Goal: Information Seeking & Learning: Check status

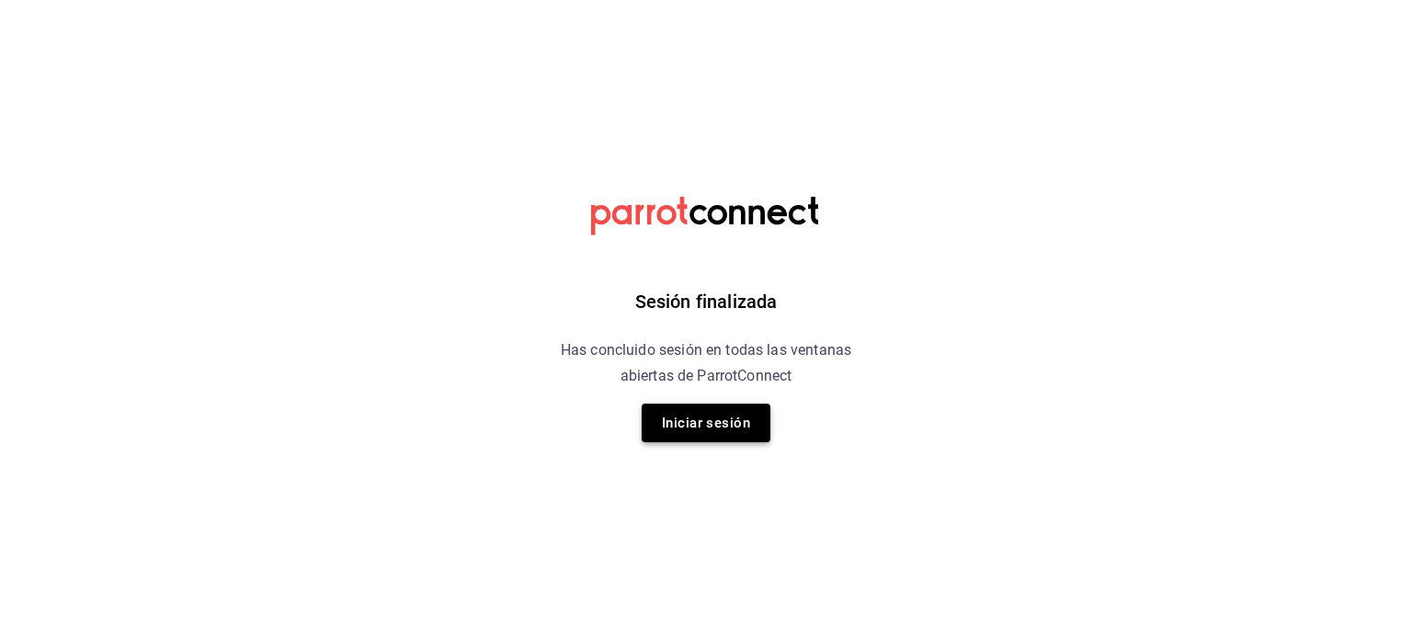
click at [707, 424] on button "Iniciar sesión" at bounding box center [705, 422] width 129 height 39
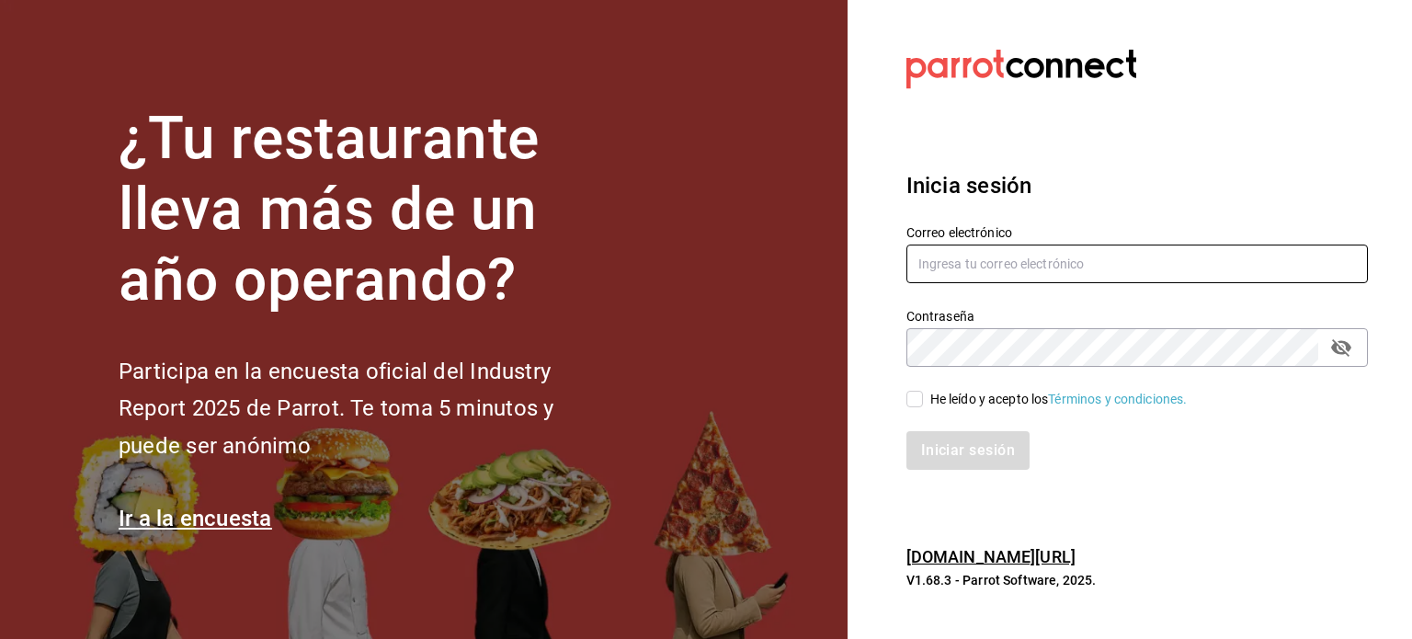
type input "operacioncocina@cafedelprofesor.mx"
click at [920, 396] on input "He leído y acepto los Términos y condiciones." at bounding box center [914, 399] width 17 height 17
checkbox input "true"
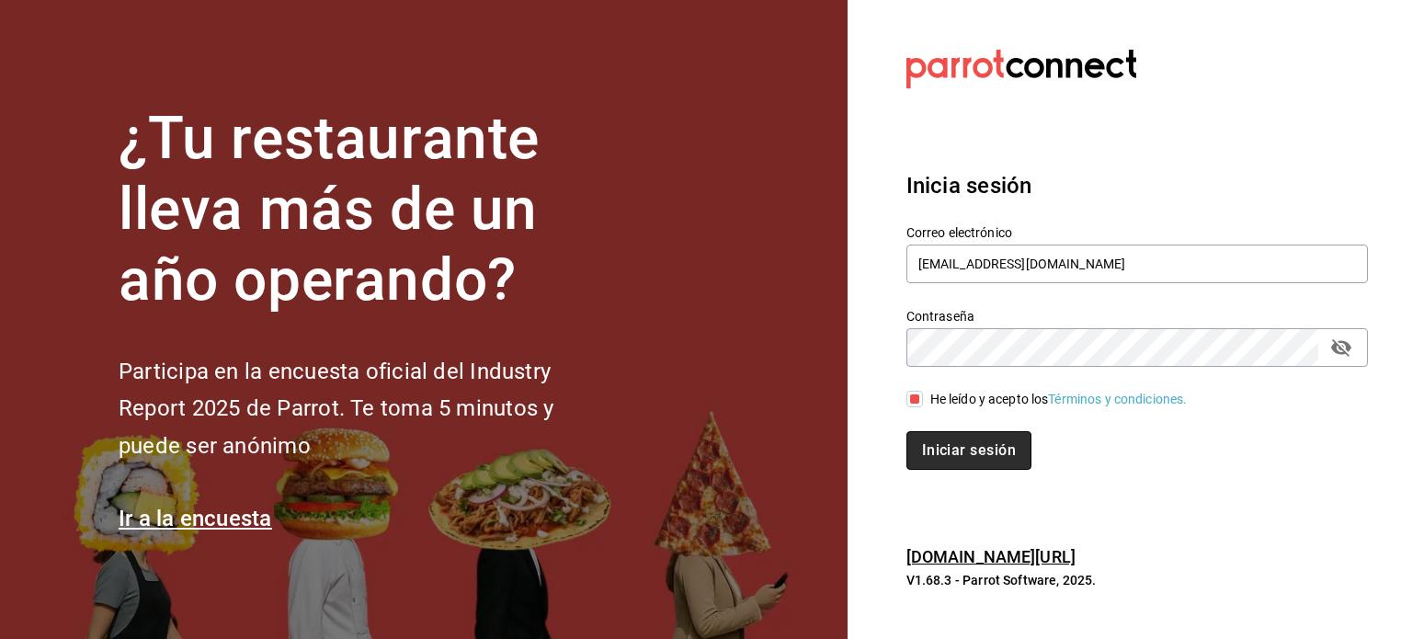
click at [953, 444] on button "Iniciar sesión" at bounding box center [968, 450] width 125 height 39
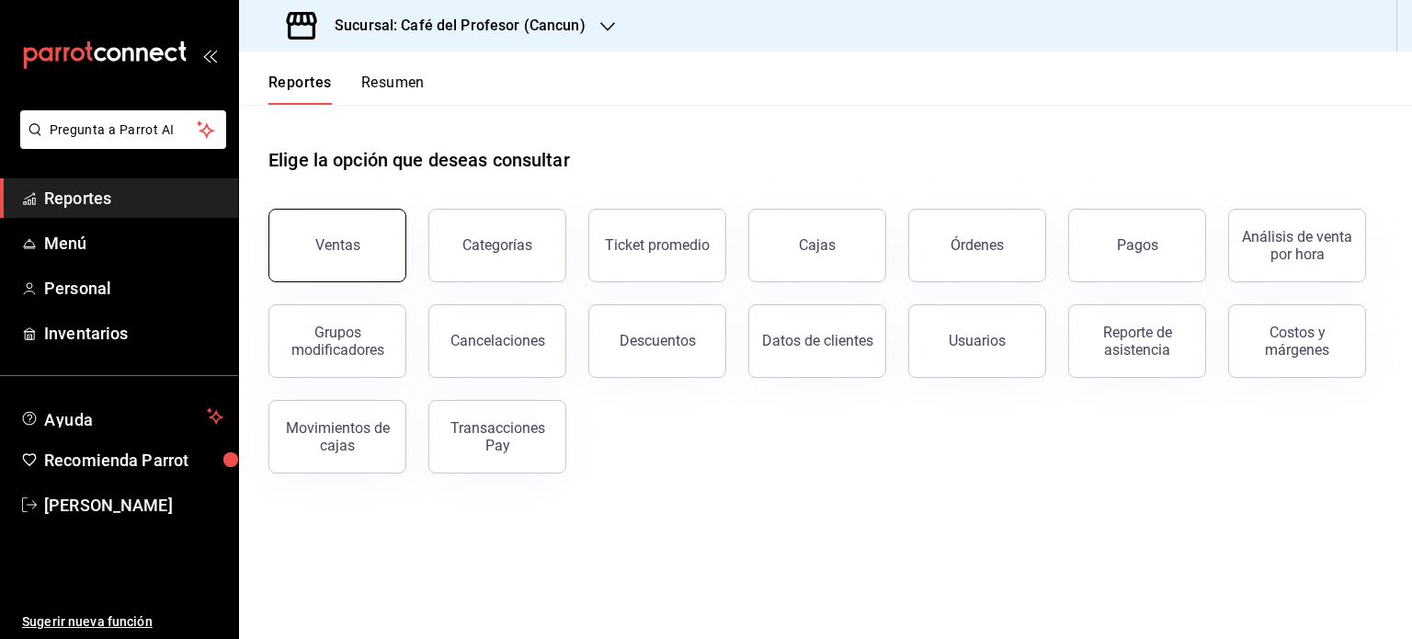
click at [382, 264] on button "Ventas" at bounding box center [337, 246] width 138 height 74
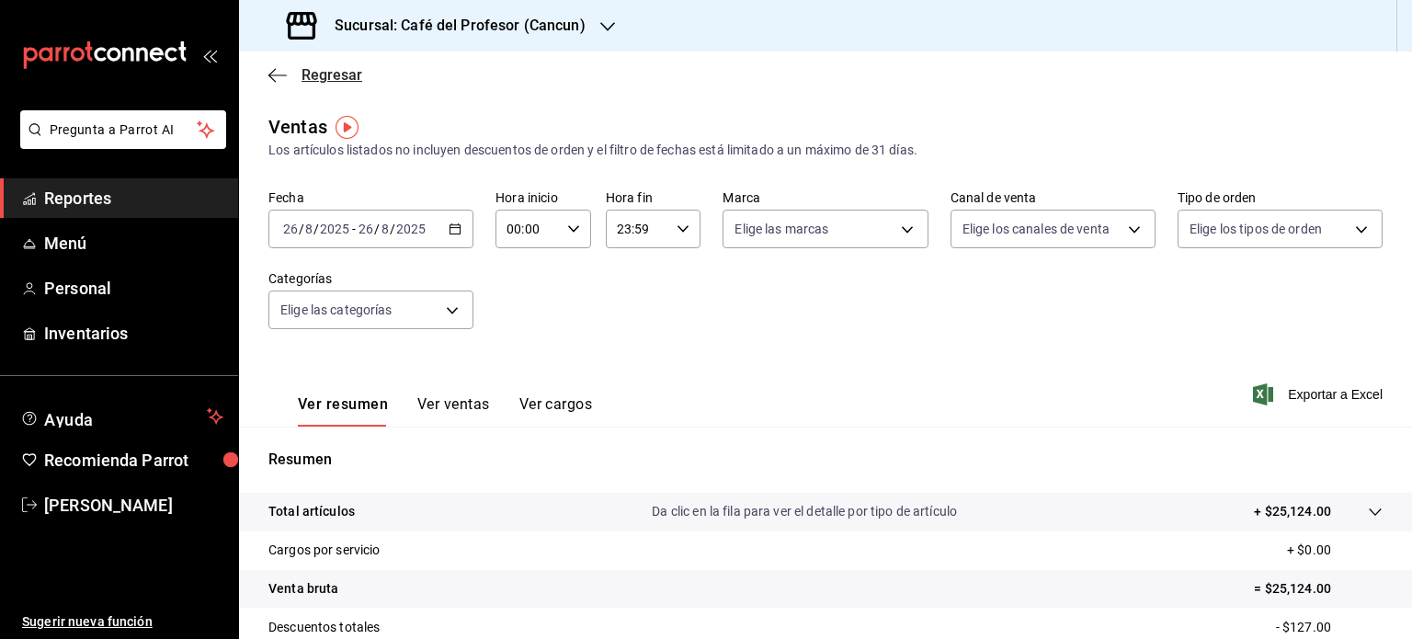
click at [274, 75] on icon "button" at bounding box center [277, 75] width 18 height 17
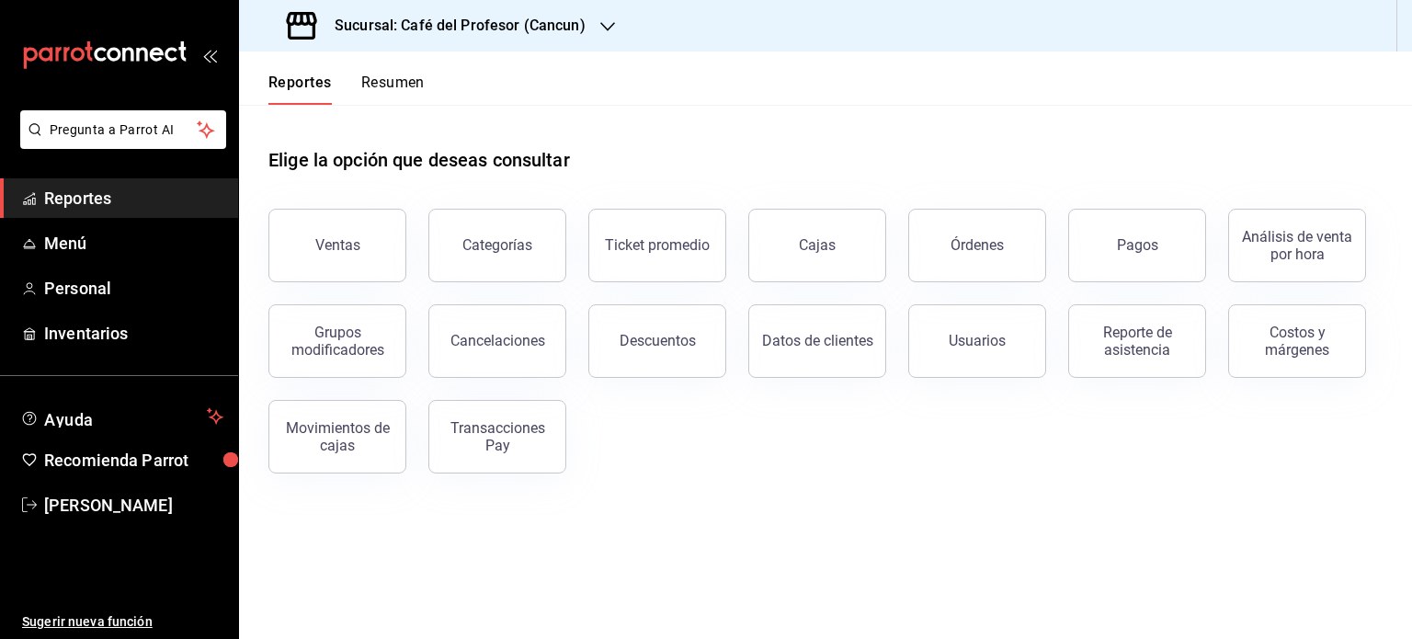
click at [382, 84] on button "Resumen" at bounding box center [392, 89] width 63 height 31
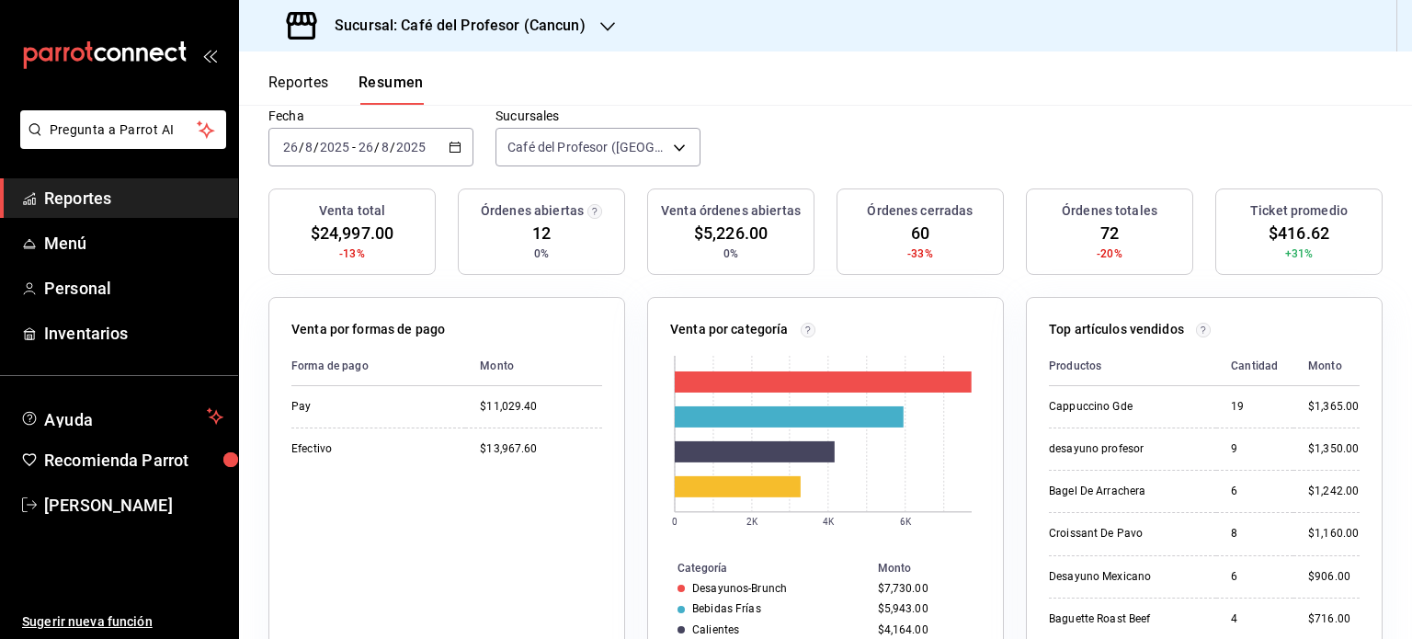
scroll to position [102, 0]
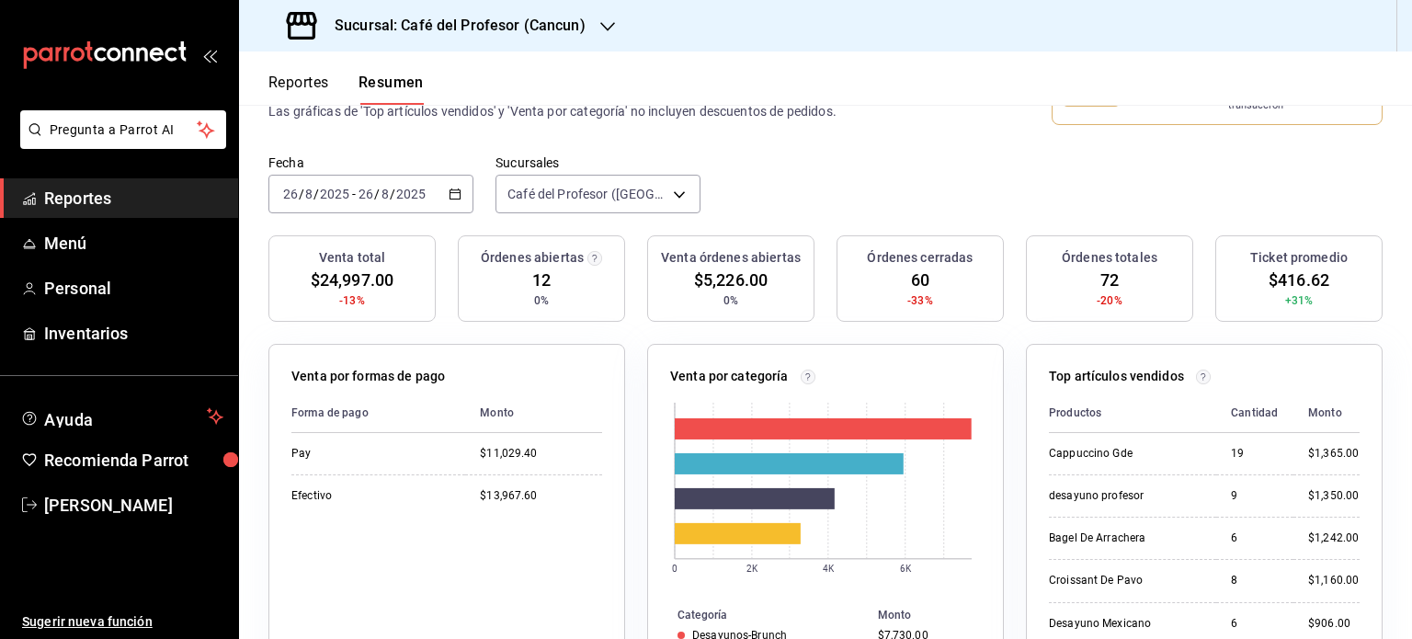
click at [607, 32] on icon "button" at bounding box center [607, 26] width 15 height 15
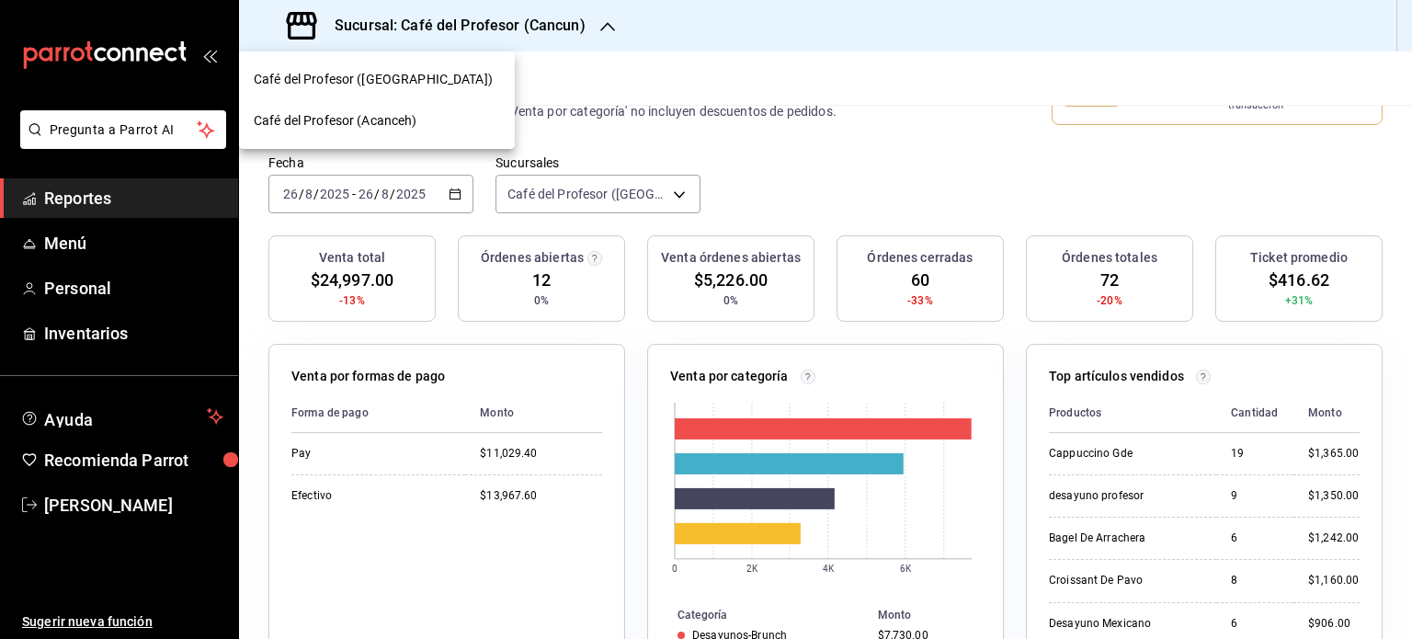
click at [437, 112] on div "Café del Profesor (Acanceh)" at bounding box center [377, 120] width 246 height 19
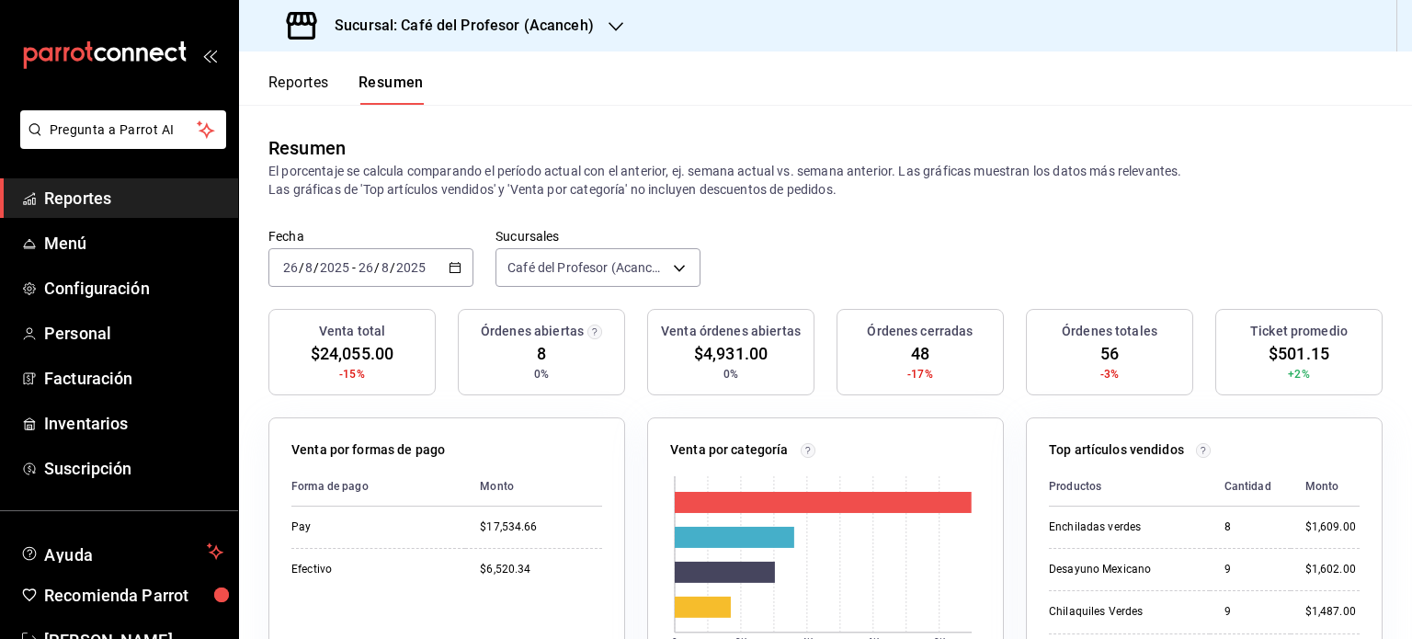
click at [608, 24] on icon "button" at bounding box center [615, 26] width 15 height 9
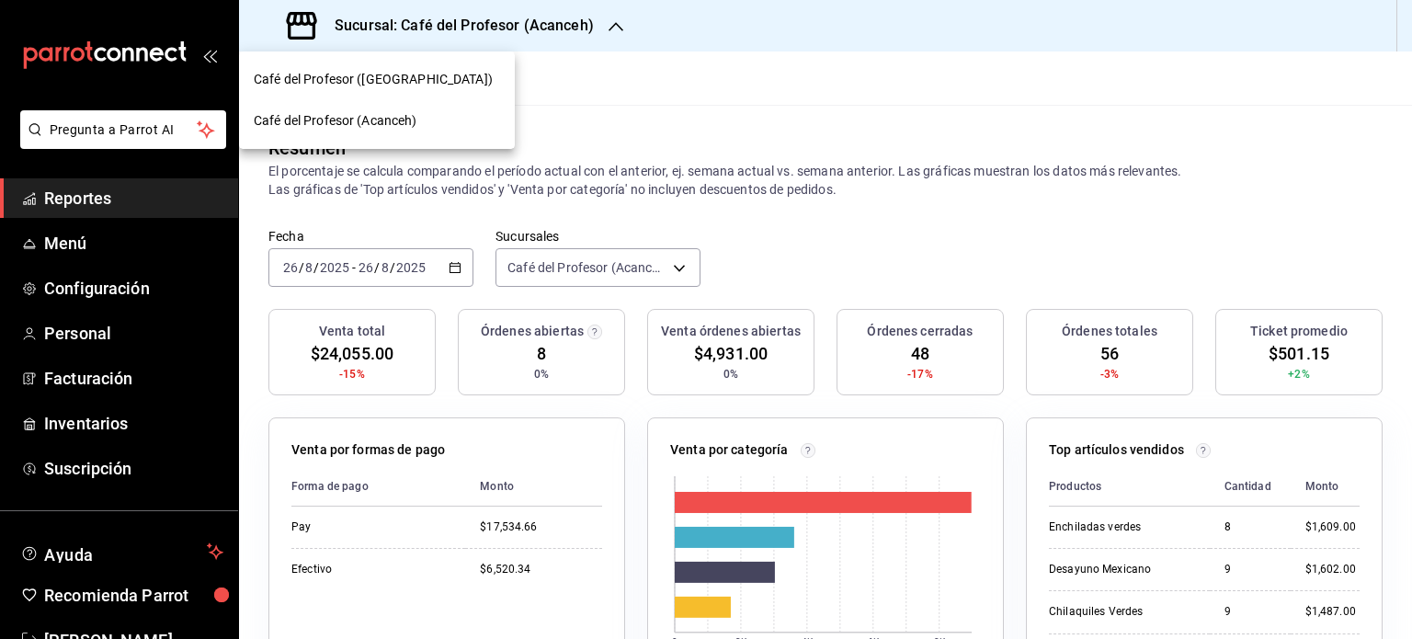
click at [453, 81] on div "Café del Profesor ([GEOGRAPHIC_DATA])" at bounding box center [377, 79] width 246 height 19
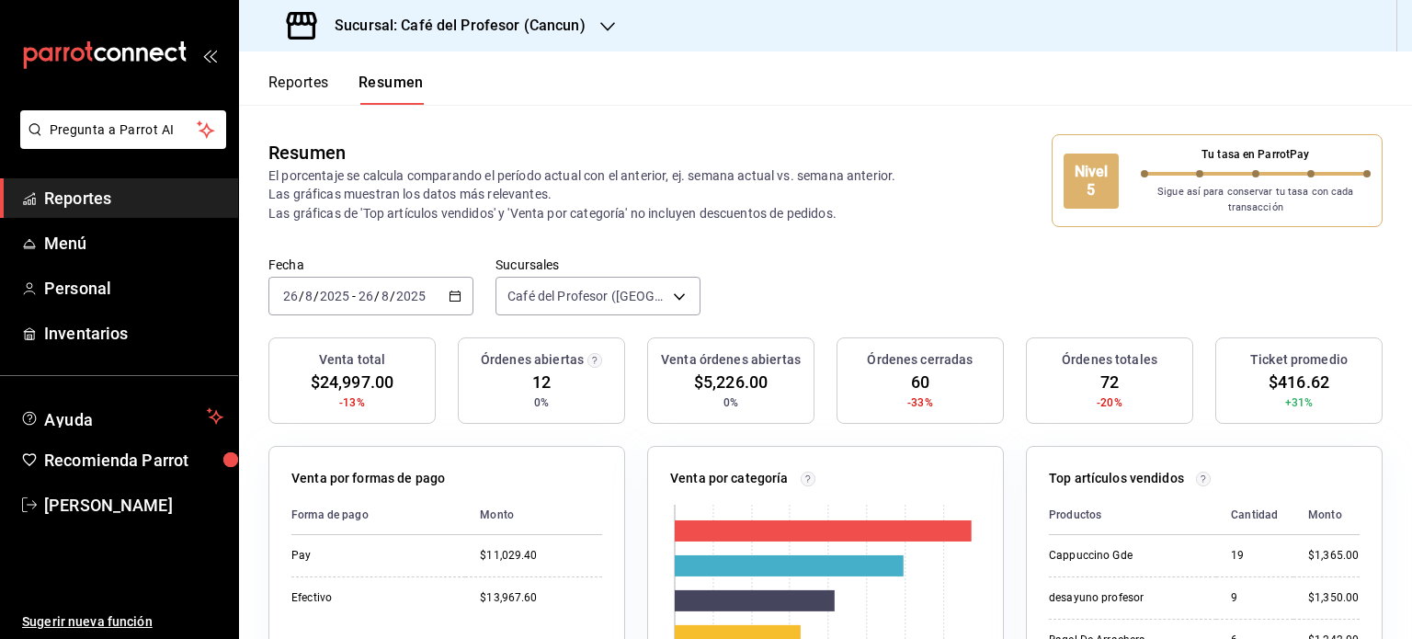
click at [311, 79] on button "Reportes" at bounding box center [298, 89] width 61 height 31
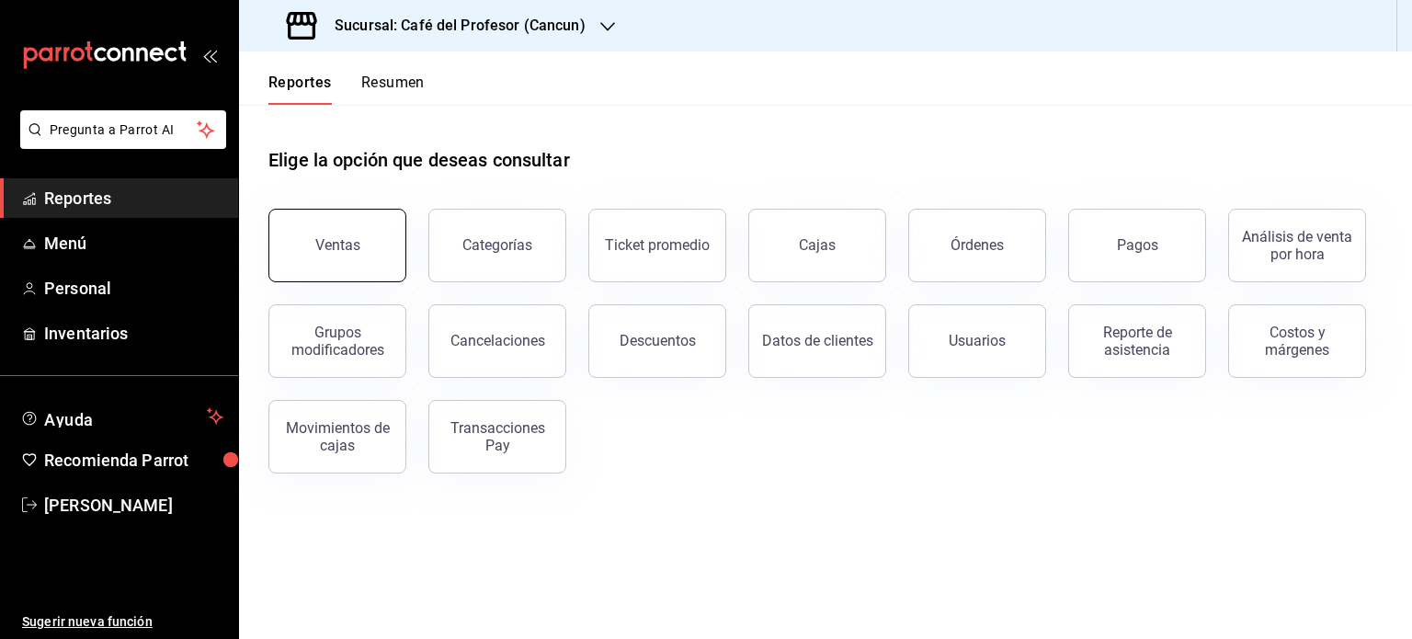
click at [350, 257] on button "Ventas" at bounding box center [337, 246] width 138 height 74
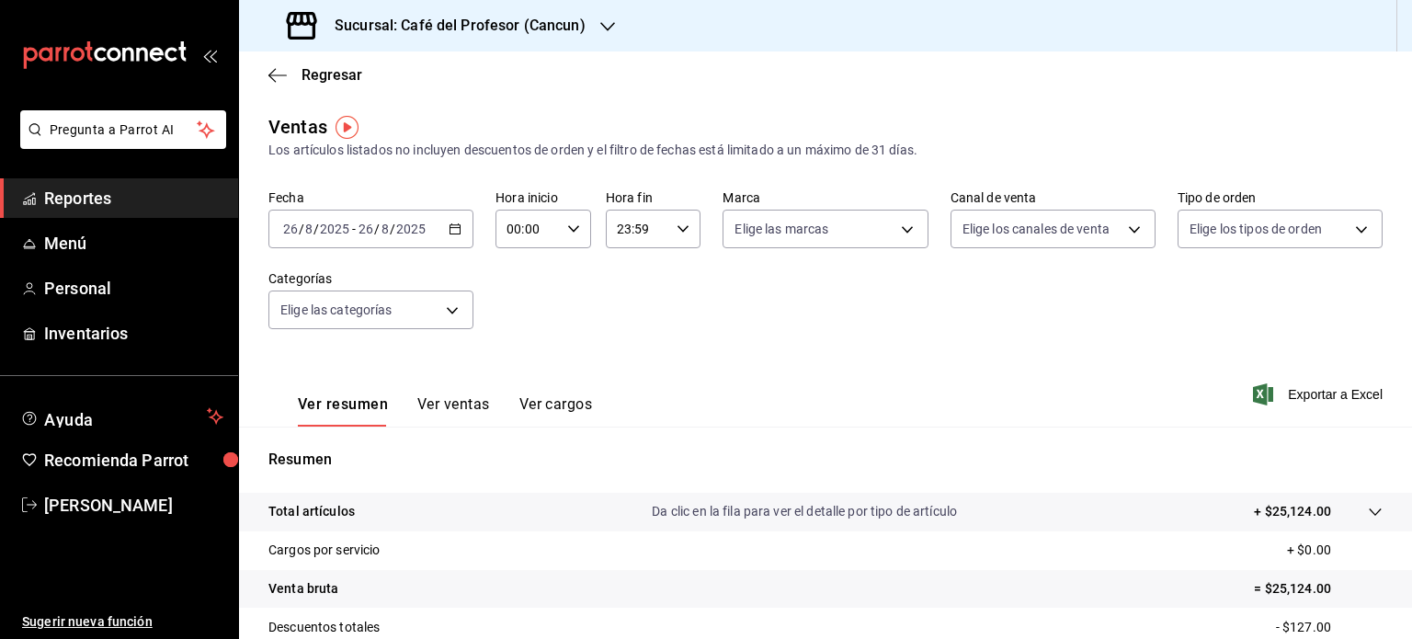
click at [453, 237] on div "[DATE] [DATE] - [DATE] [DATE]" at bounding box center [370, 229] width 205 height 39
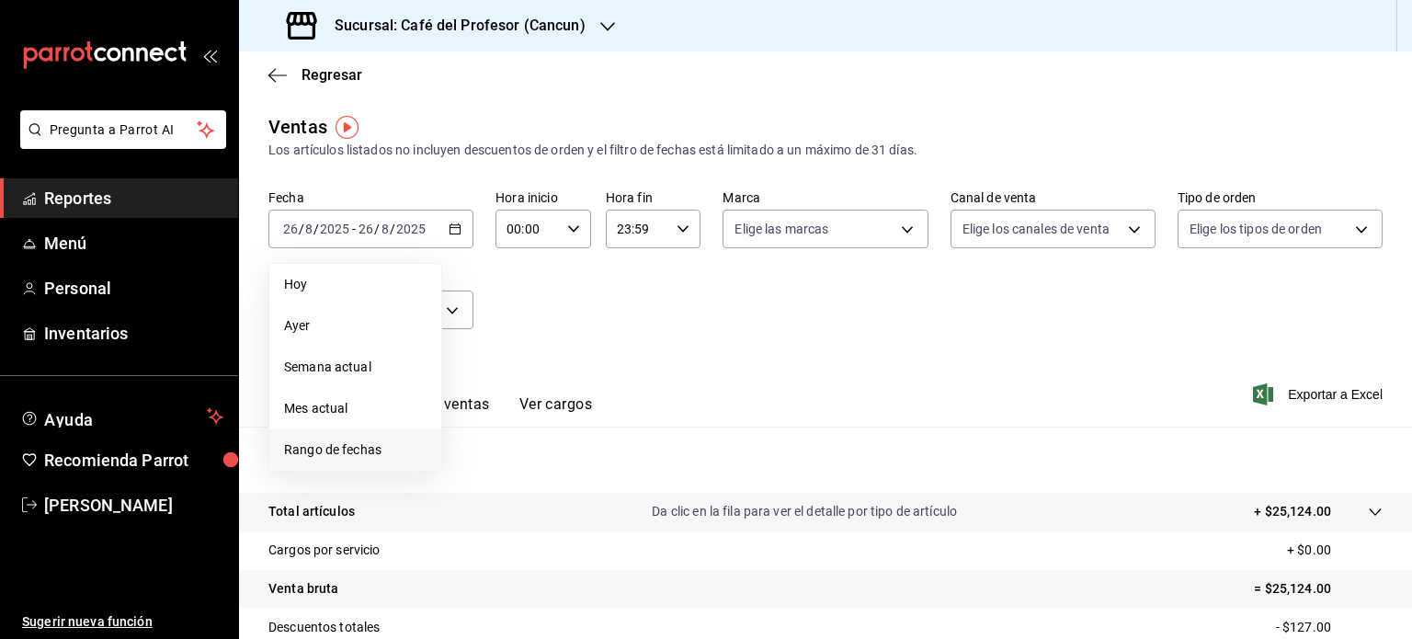
click at [384, 448] on span "Rango de fechas" at bounding box center [355, 449] width 142 height 19
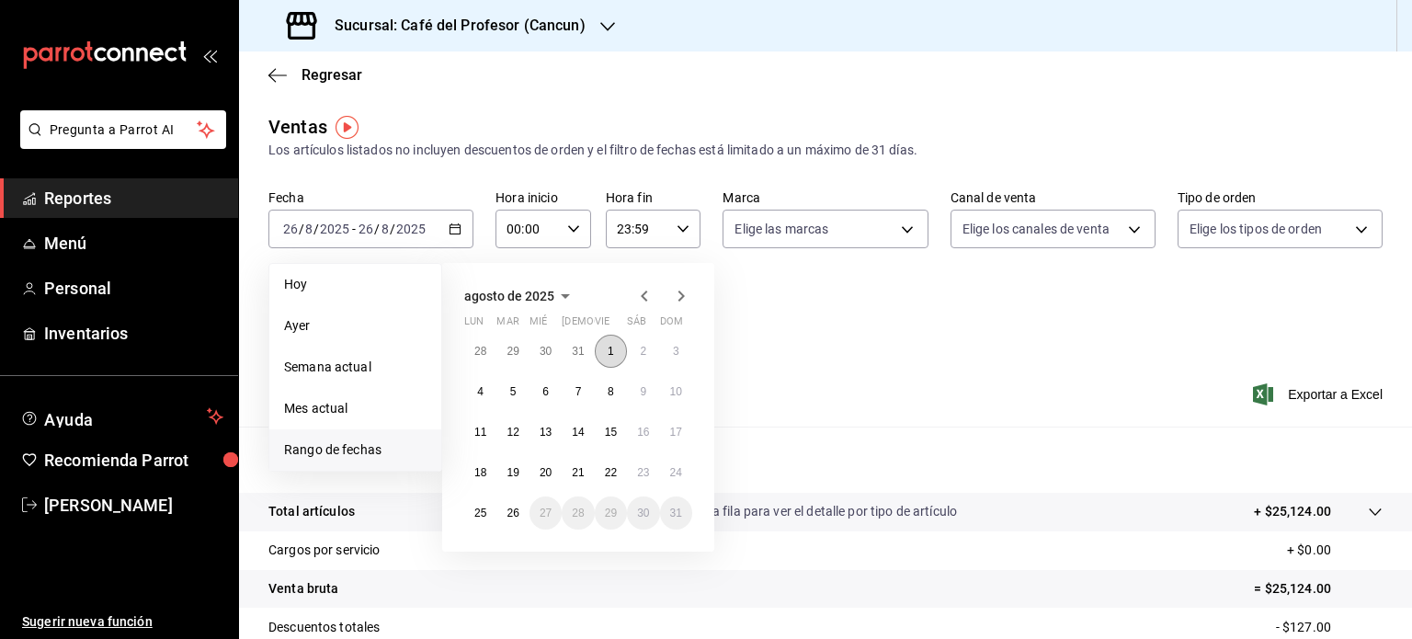
click at [607, 356] on abbr "1" at bounding box center [610, 351] width 6 height 13
click at [511, 514] on abbr "26" at bounding box center [512, 512] width 12 height 13
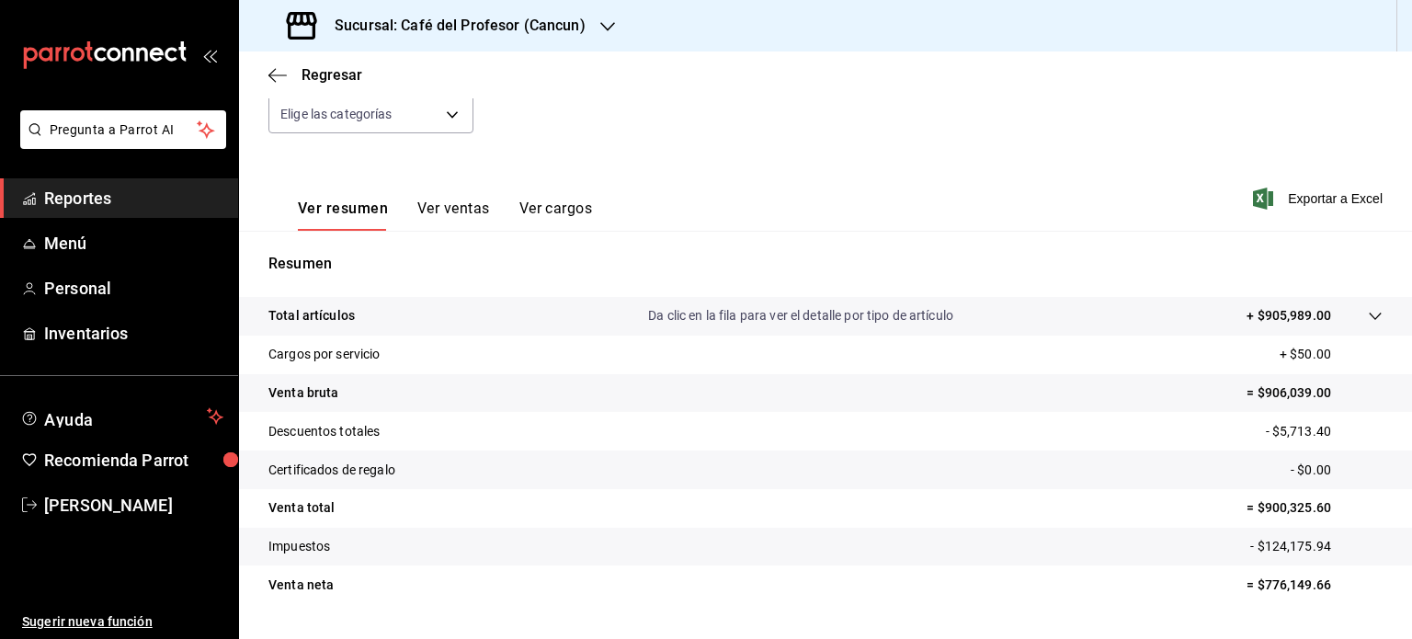
scroll to position [197, 0]
click at [1059, 523] on tr "Venta total = $900,325.60" at bounding box center [825, 507] width 1173 height 39
click at [607, 28] on icon "button" at bounding box center [607, 26] width 15 height 15
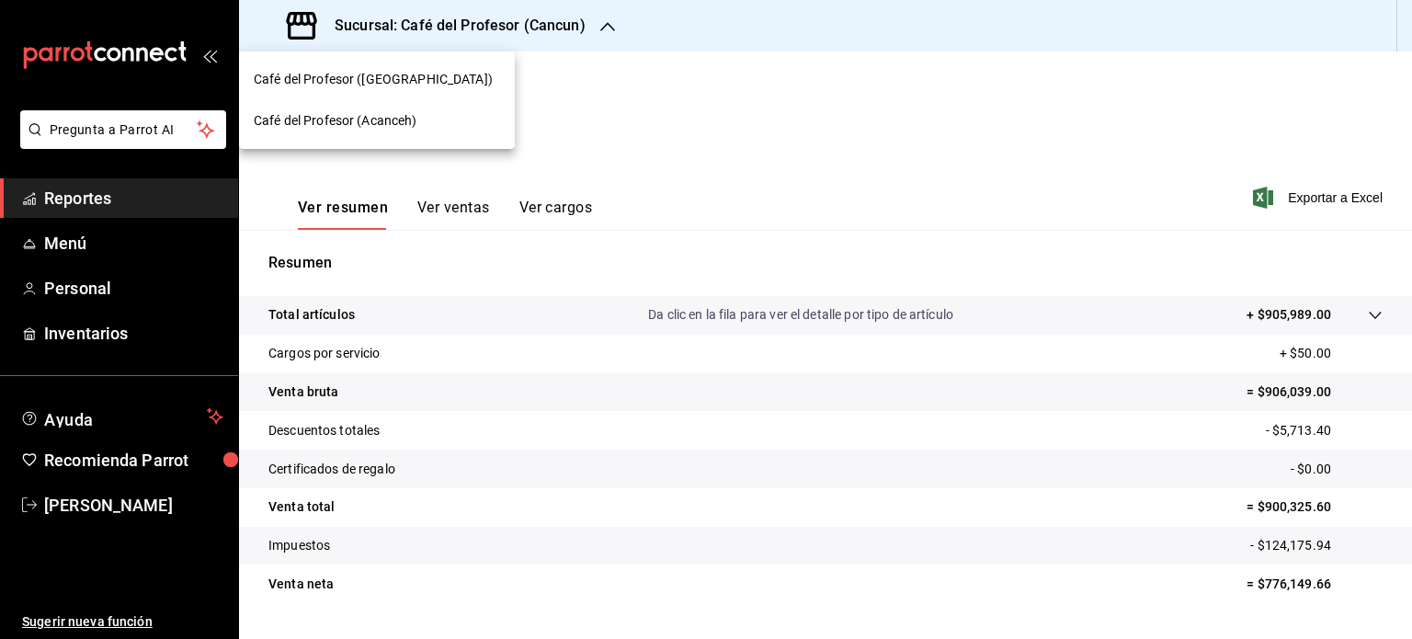
click at [446, 124] on div "Café del Profesor (Acanceh)" at bounding box center [377, 120] width 246 height 19
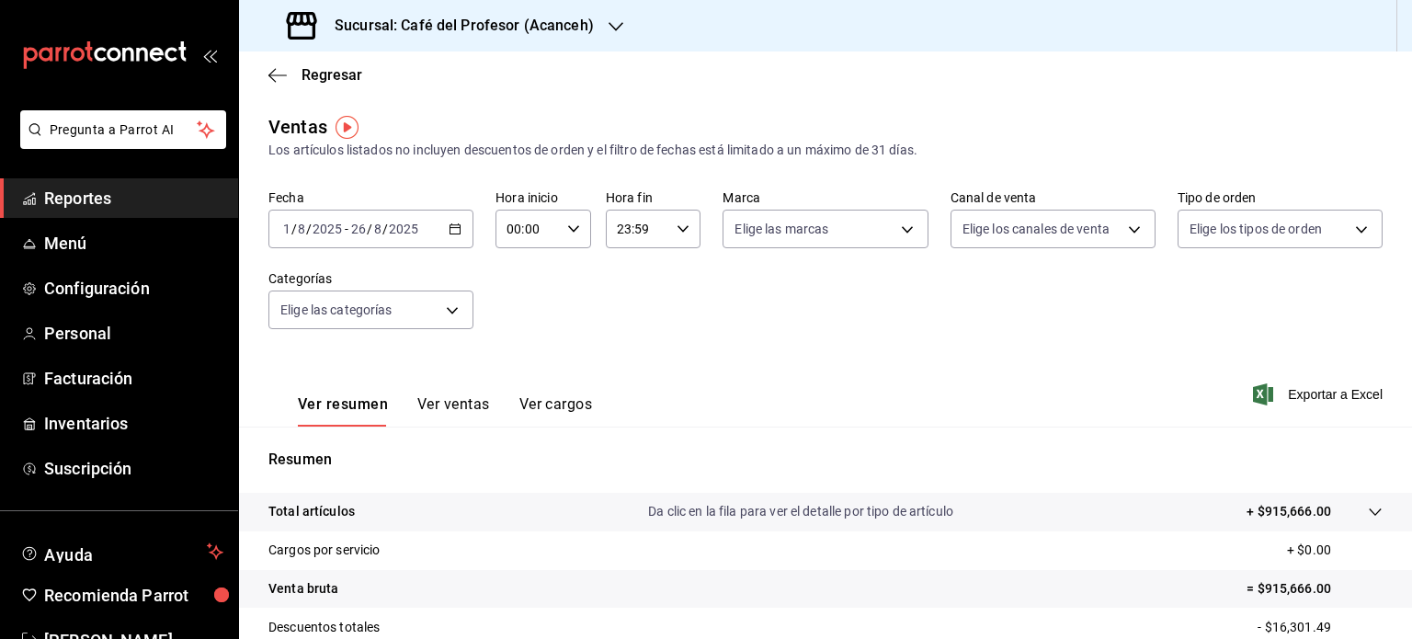
click at [608, 25] on icon "button" at bounding box center [615, 26] width 15 height 9
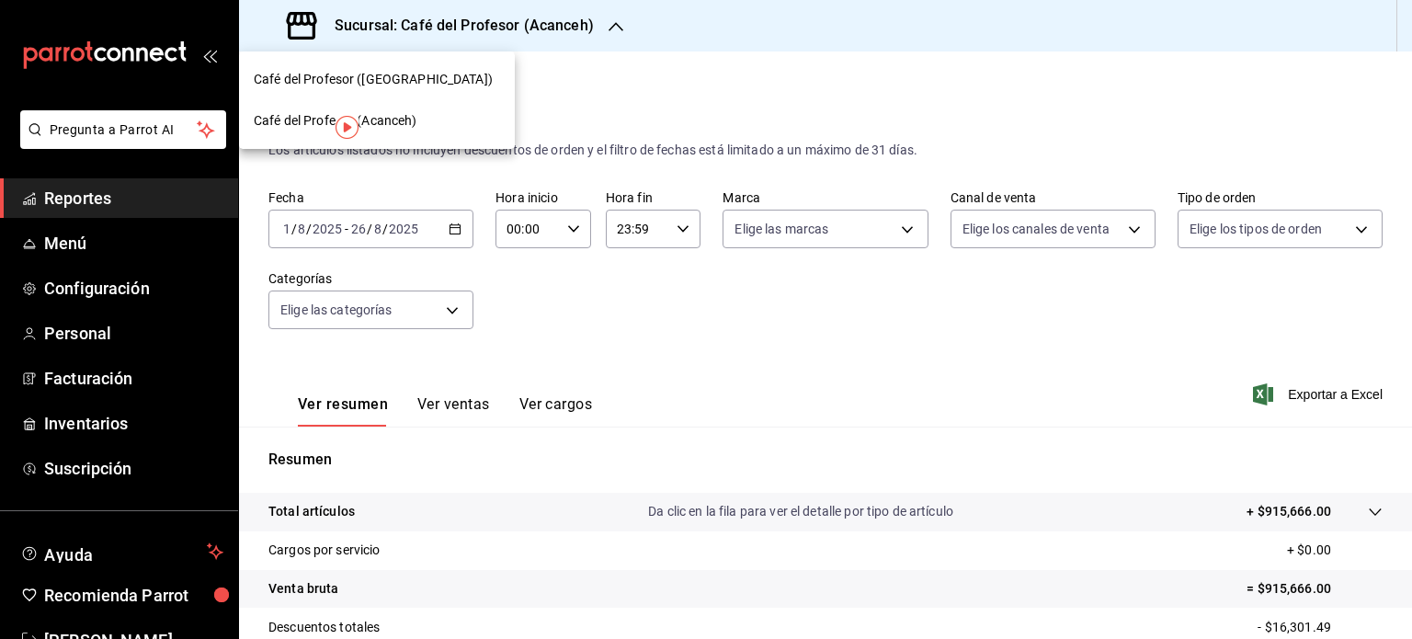
click at [448, 87] on div "Café del Profesor ([GEOGRAPHIC_DATA])" at bounding box center [377, 79] width 246 height 19
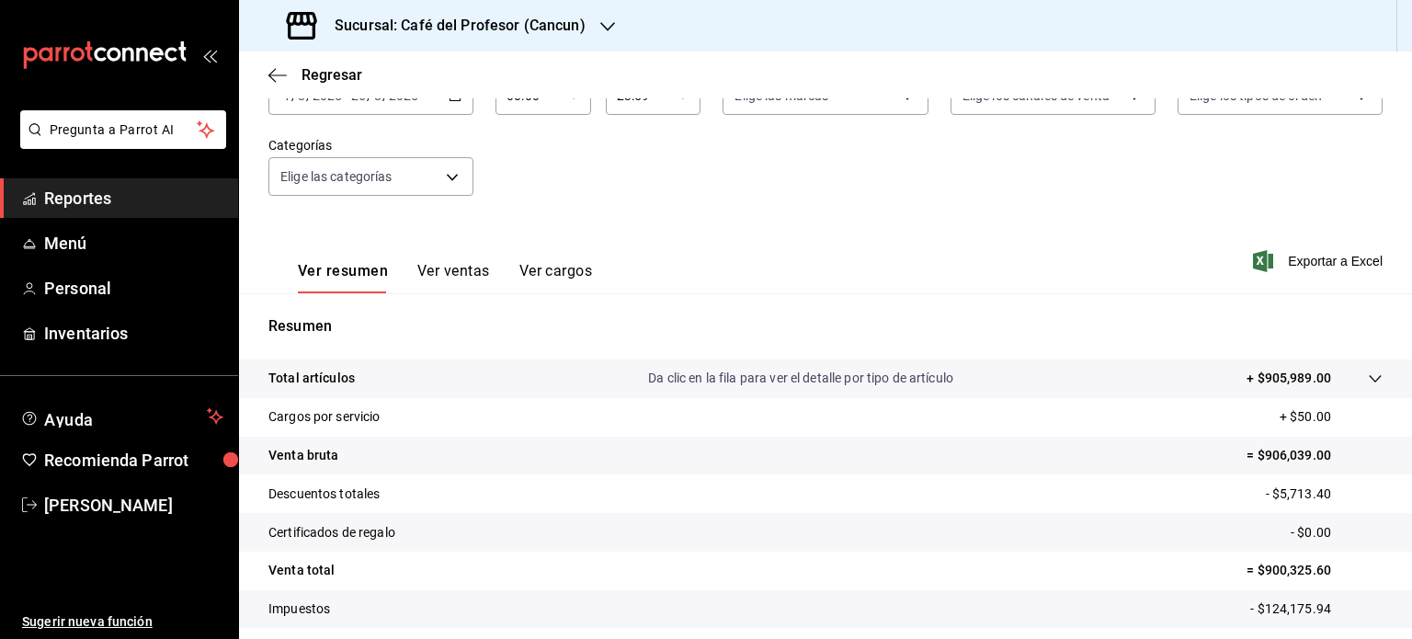
scroll to position [137, 0]
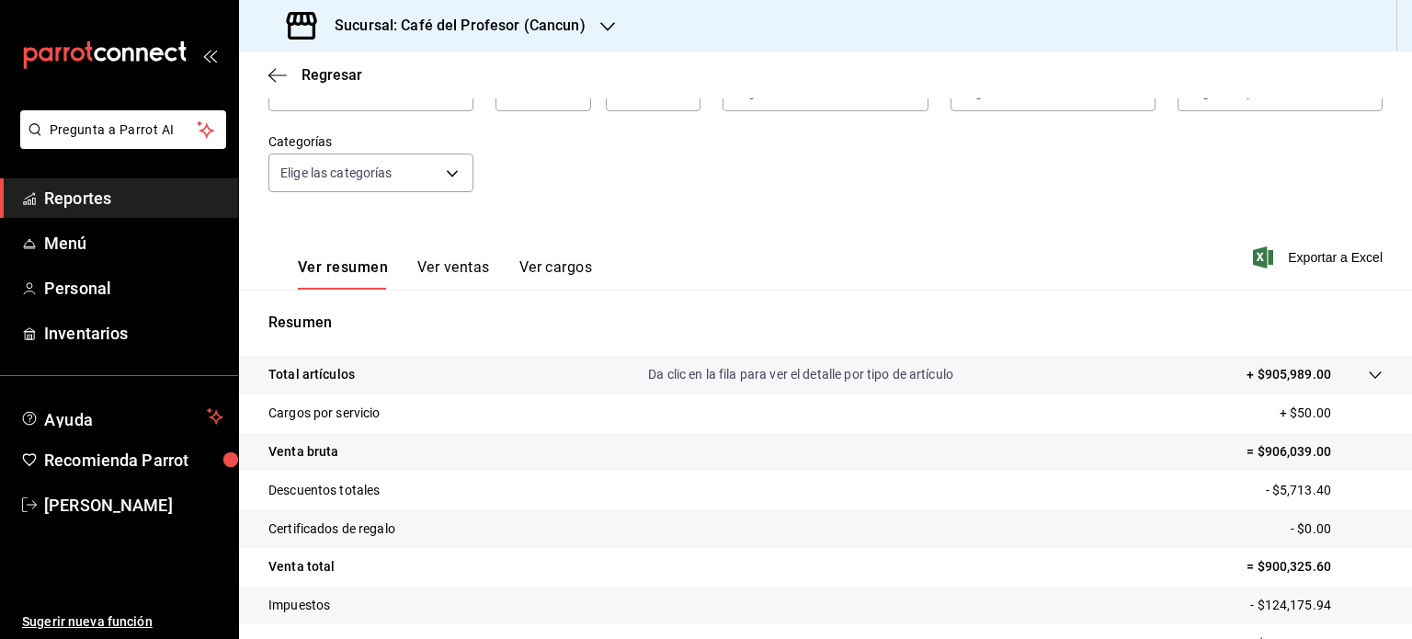
click at [603, 24] on icon "button" at bounding box center [607, 26] width 15 height 15
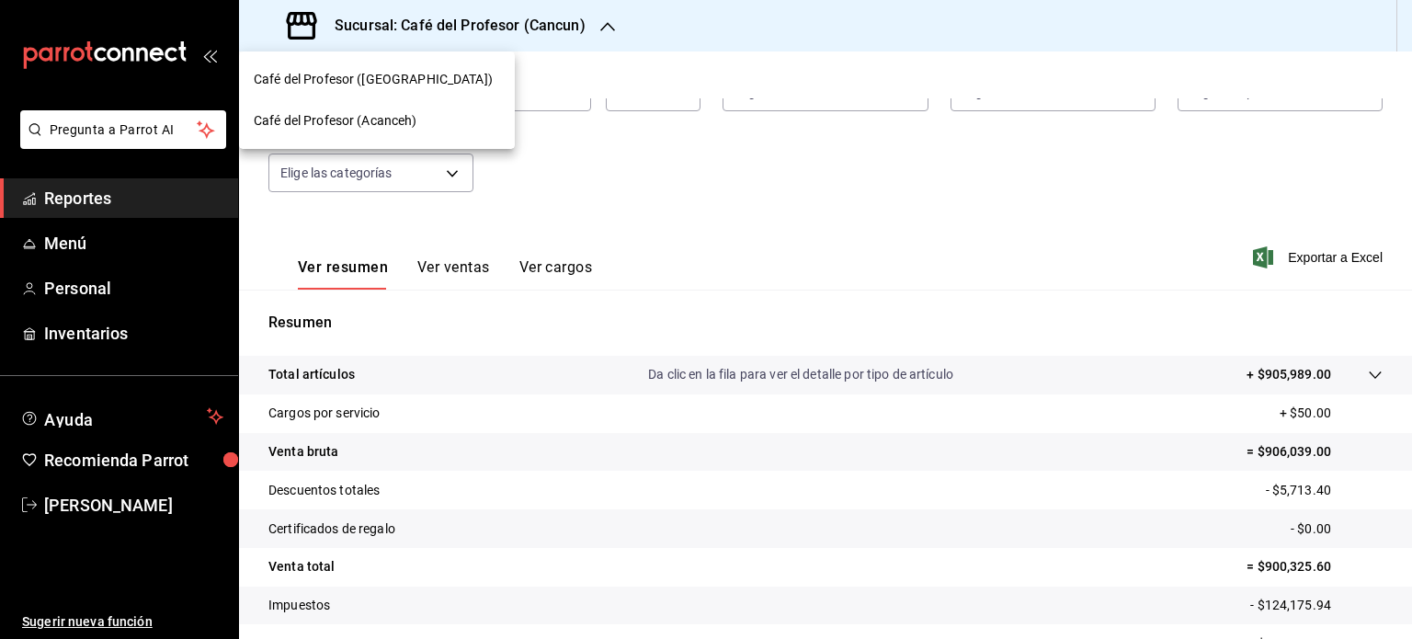
click at [462, 123] on div "Café del Profesor (Acanceh)" at bounding box center [377, 120] width 246 height 19
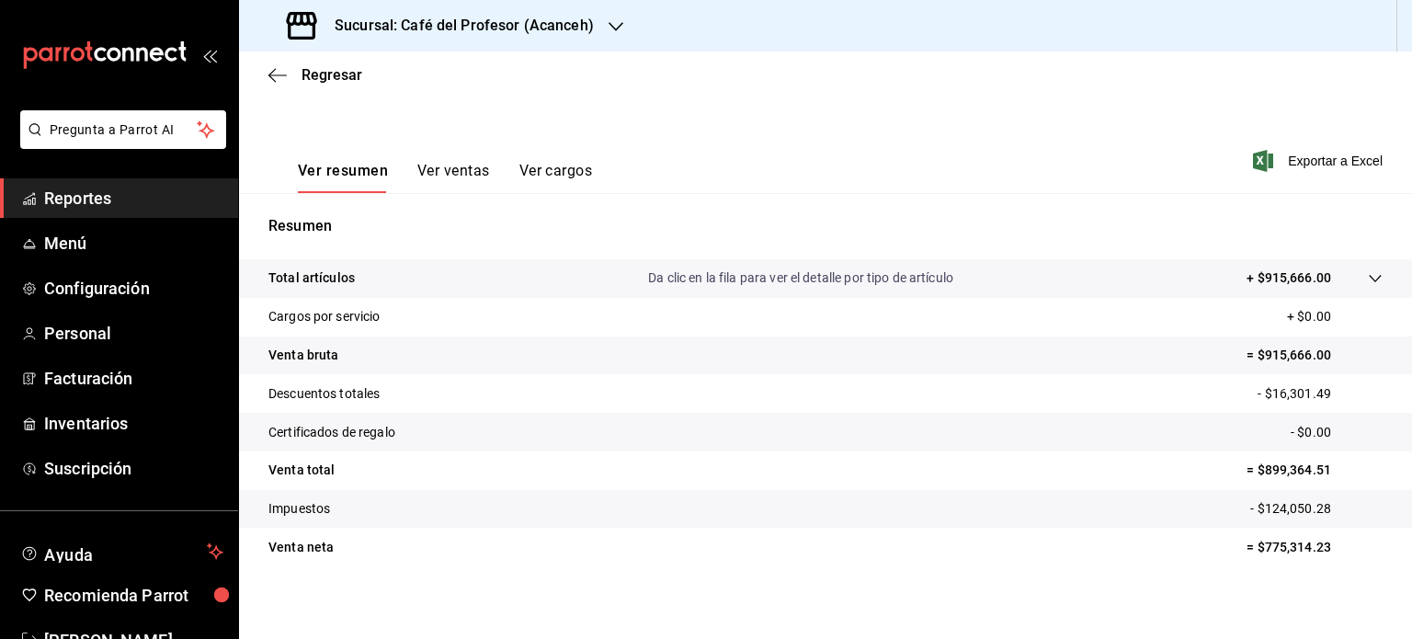
scroll to position [233, 0]
click at [603, 26] on div "Sucursal: Café del Profesor (Acanceh)" at bounding box center [442, 25] width 377 height 51
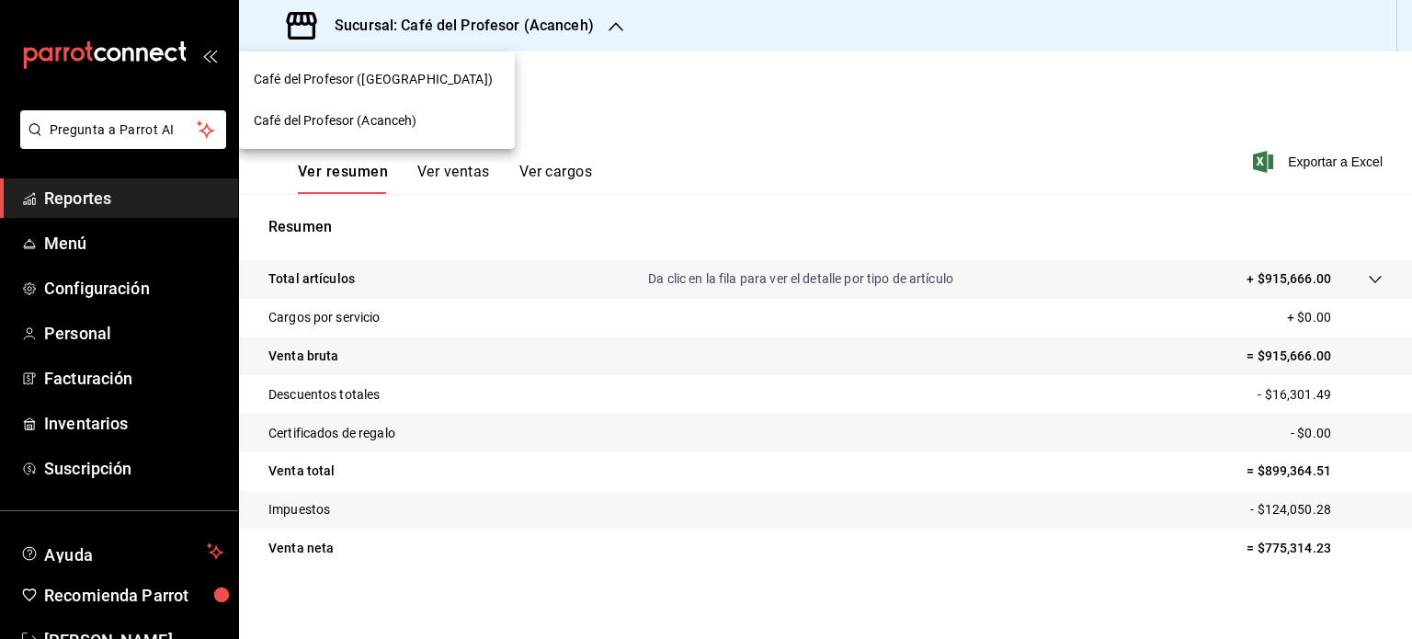
click at [441, 84] on div "Café del Profesor ([GEOGRAPHIC_DATA])" at bounding box center [377, 79] width 246 height 19
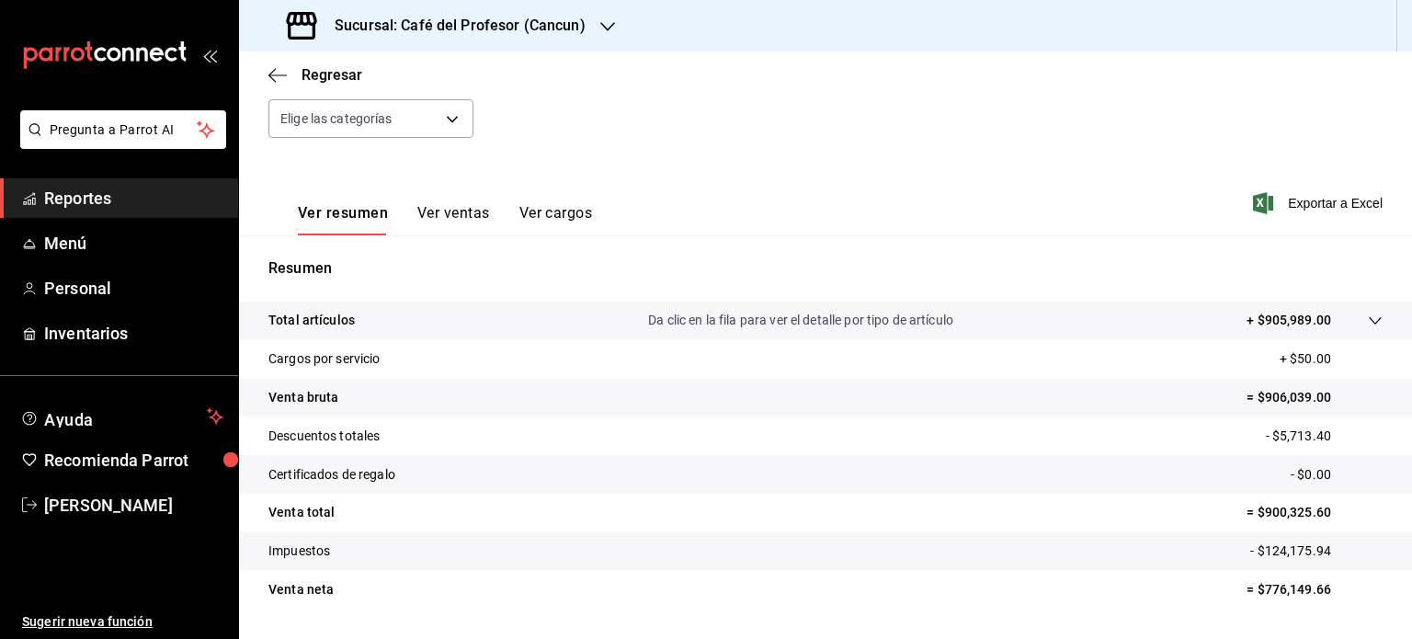
scroll to position [192, 0]
click at [609, 21] on icon "button" at bounding box center [607, 26] width 15 height 15
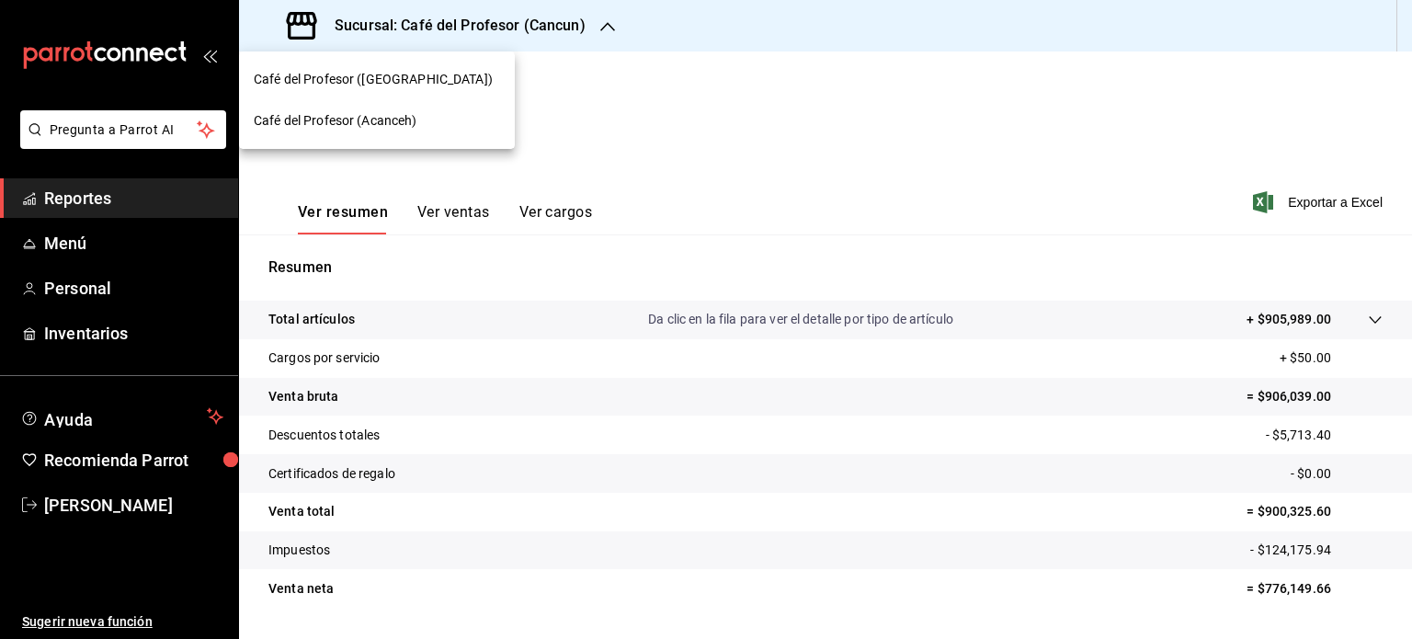
click at [467, 117] on div "Café del Profesor (Acanceh)" at bounding box center [377, 120] width 246 height 19
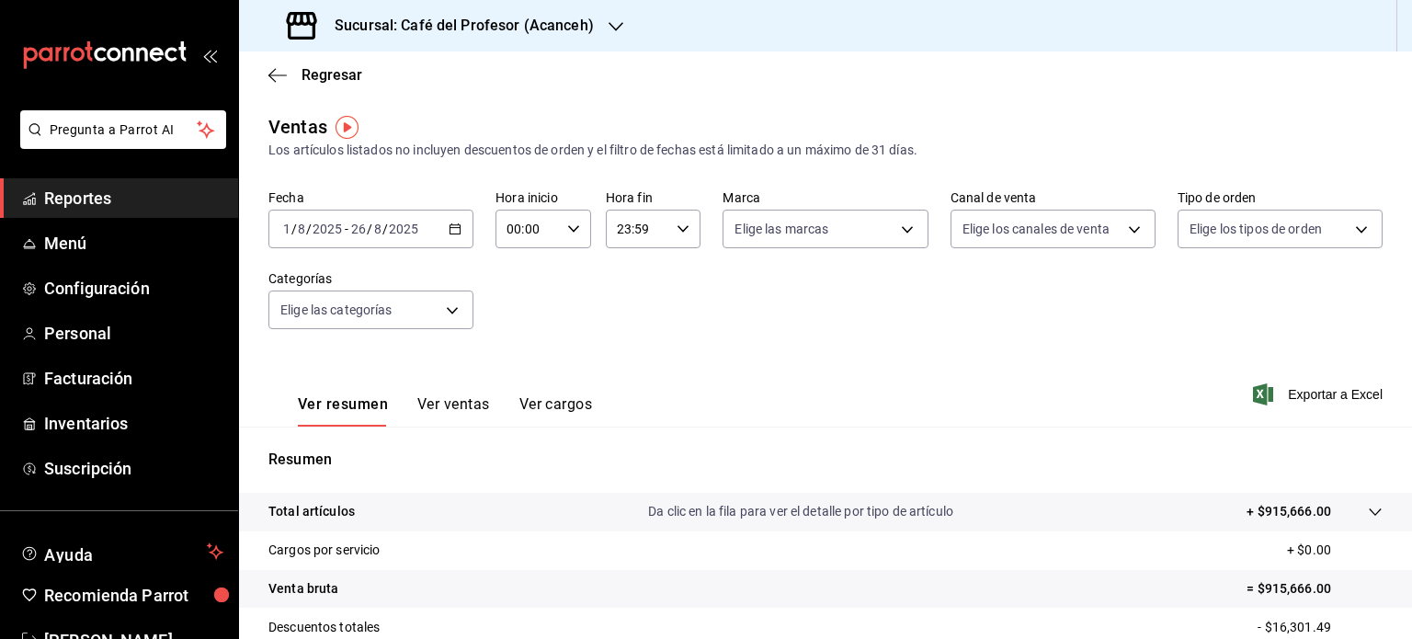
click at [608, 33] on icon "button" at bounding box center [615, 26] width 15 height 15
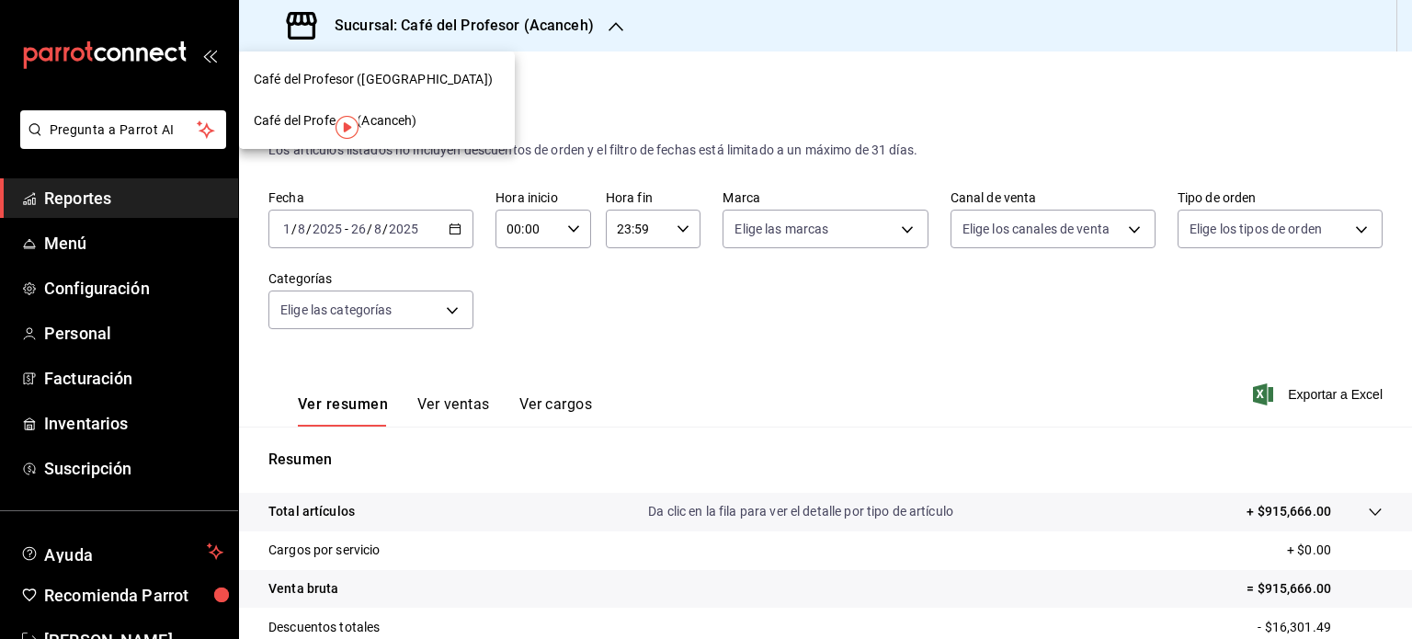
click at [422, 84] on div "Café del Profesor ([GEOGRAPHIC_DATA])" at bounding box center [377, 79] width 246 height 19
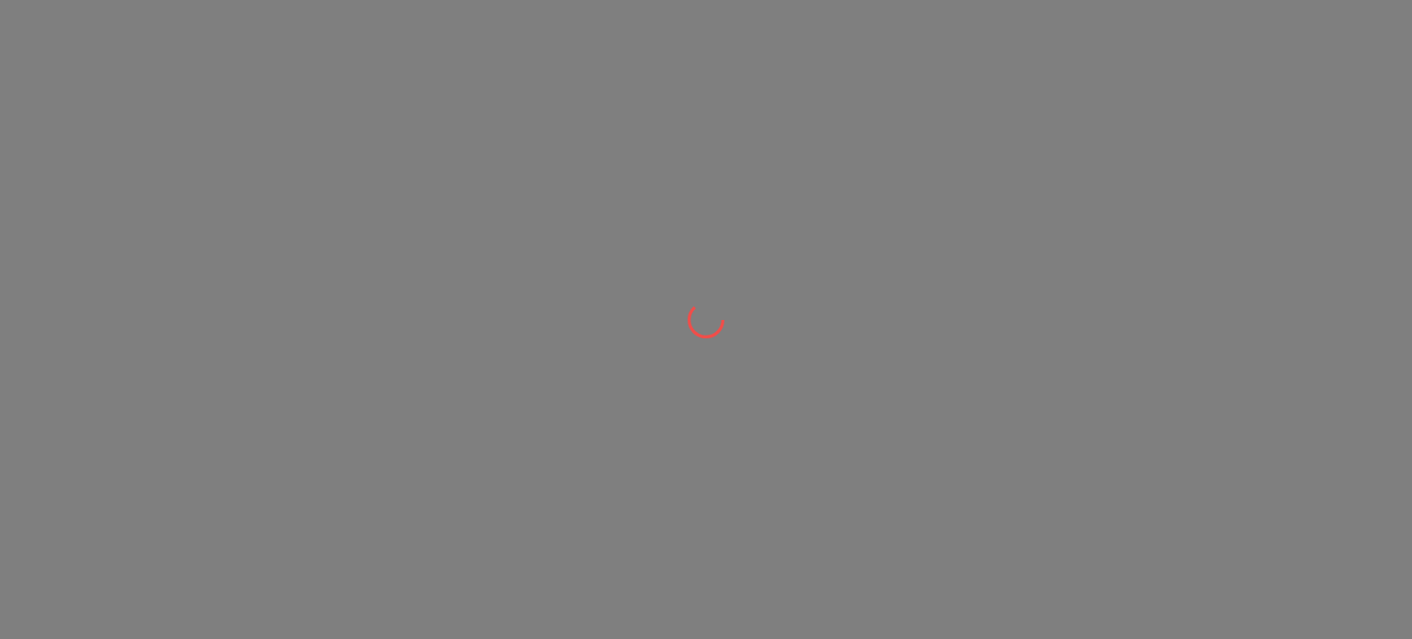
click at [422, 84] on div at bounding box center [706, 319] width 1412 height 639
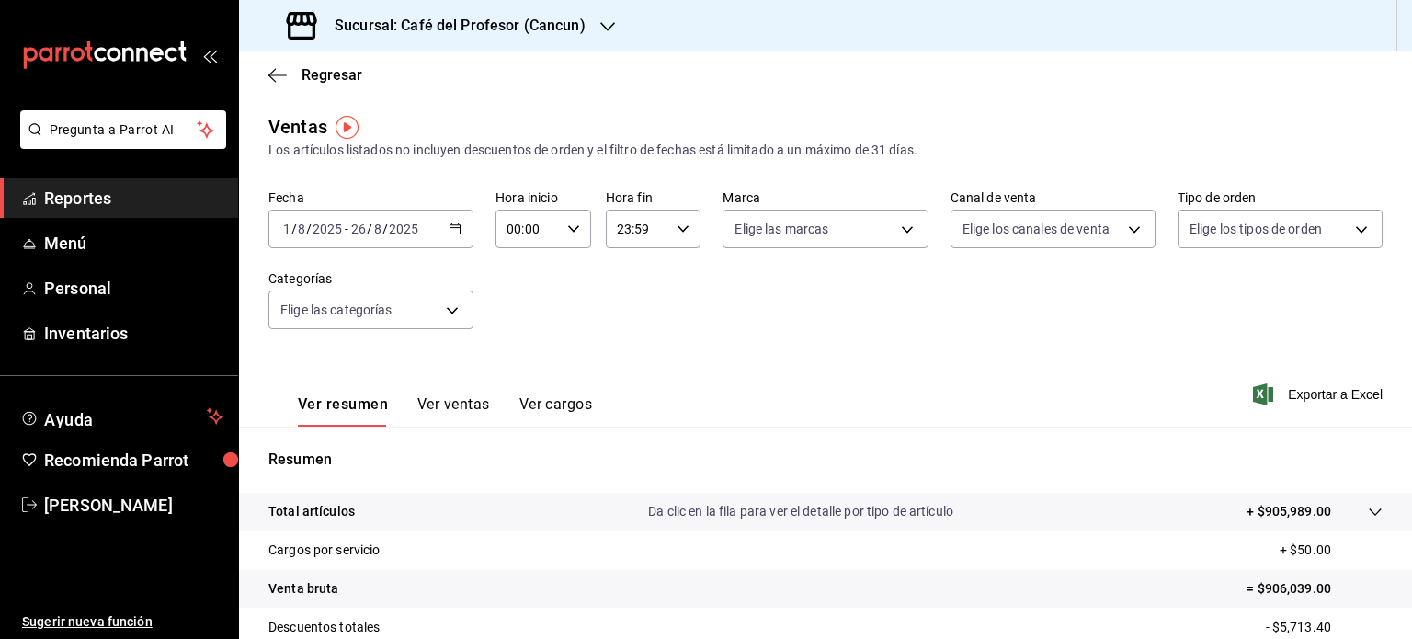
click at [676, 237] on div "23:59 Hora fin" at bounding box center [654, 229] width 96 height 39
click at [676, 234] on div at bounding box center [706, 319] width 1412 height 639
click at [279, 75] on icon "button" at bounding box center [277, 75] width 18 height 17
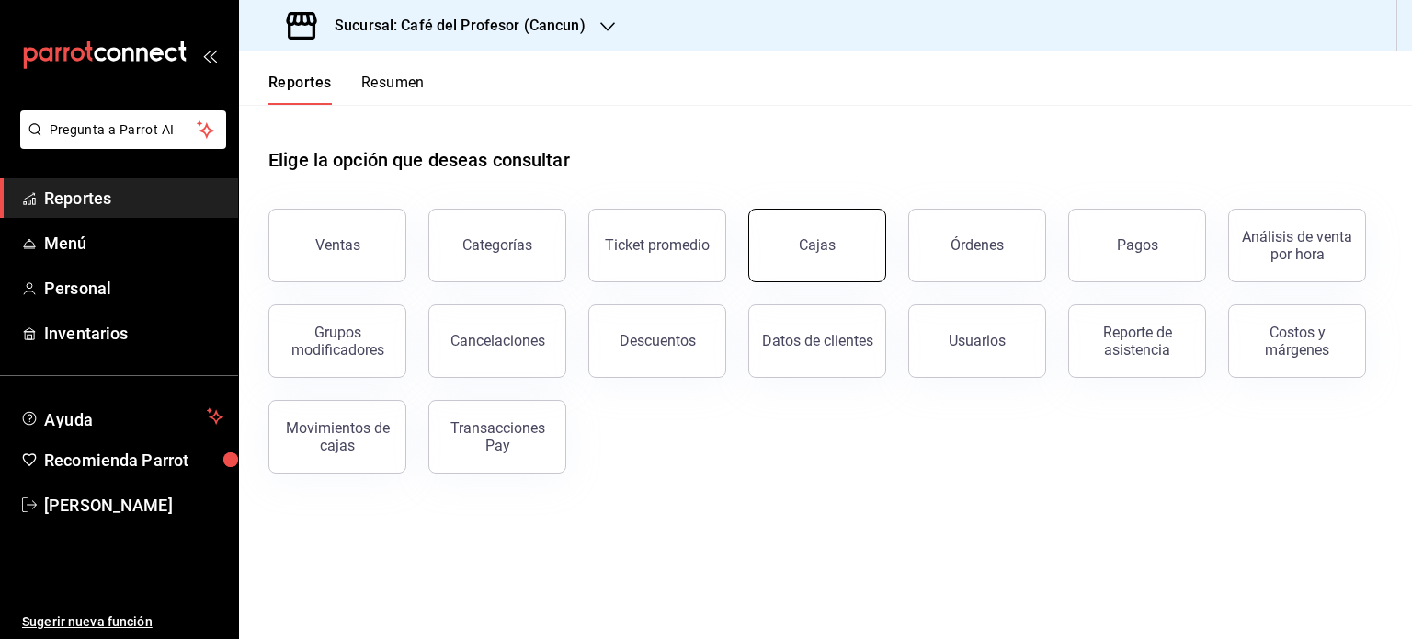
click at [859, 227] on button "Cajas" at bounding box center [817, 246] width 138 height 74
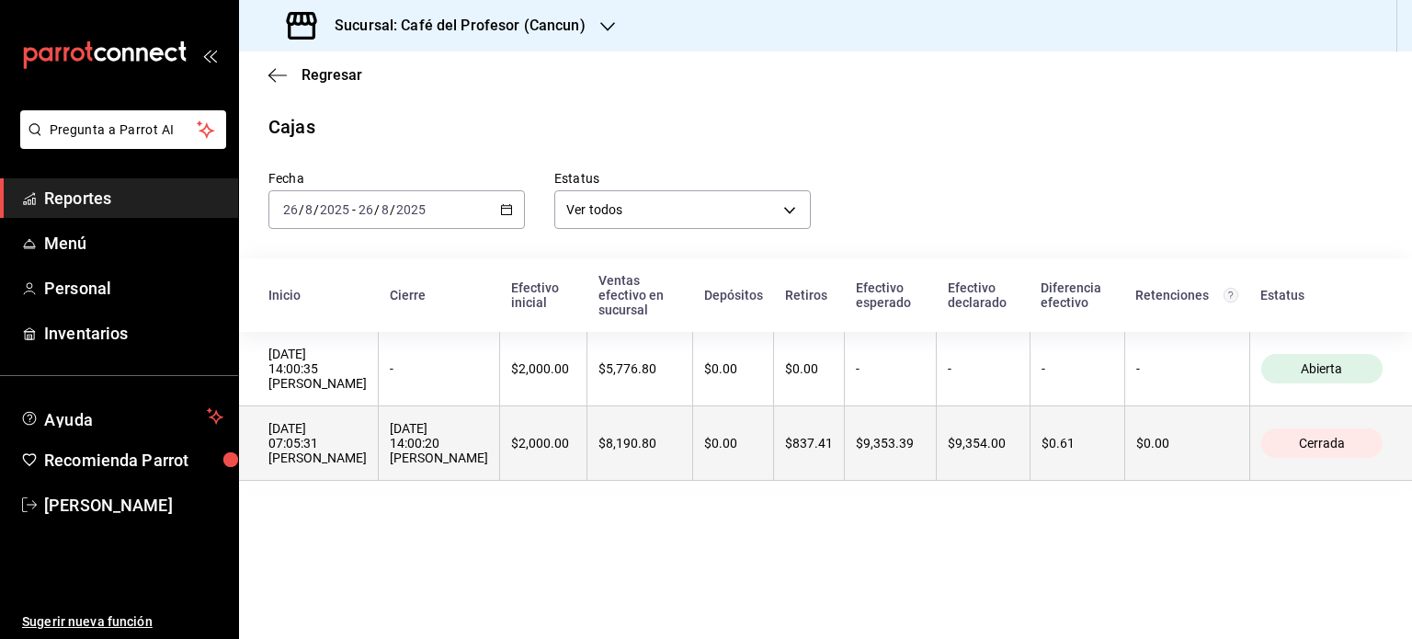
click at [322, 465] on div "[DATE] 07:05:31 [PERSON_NAME]" at bounding box center [317, 443] width 98 height 44
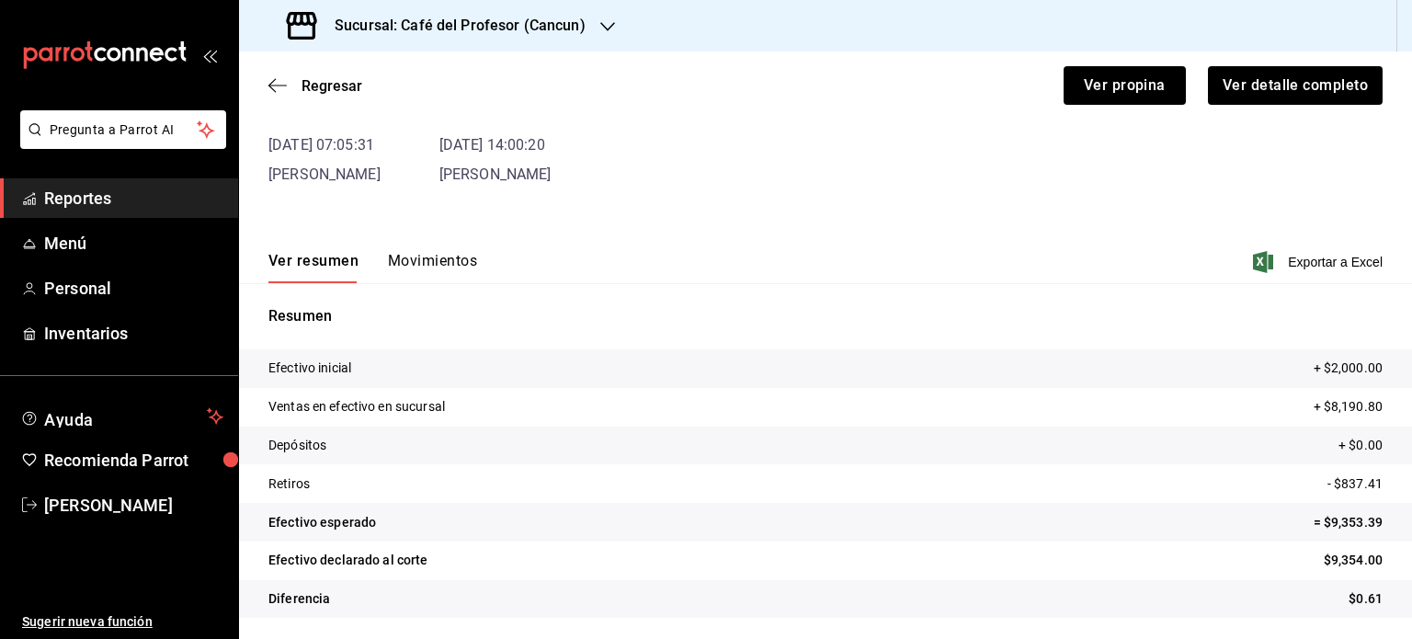
scroll to position [111, 0]
click at [439, 256] on button "Movimientos" at bounding box center [432, 266] width 89 height 31
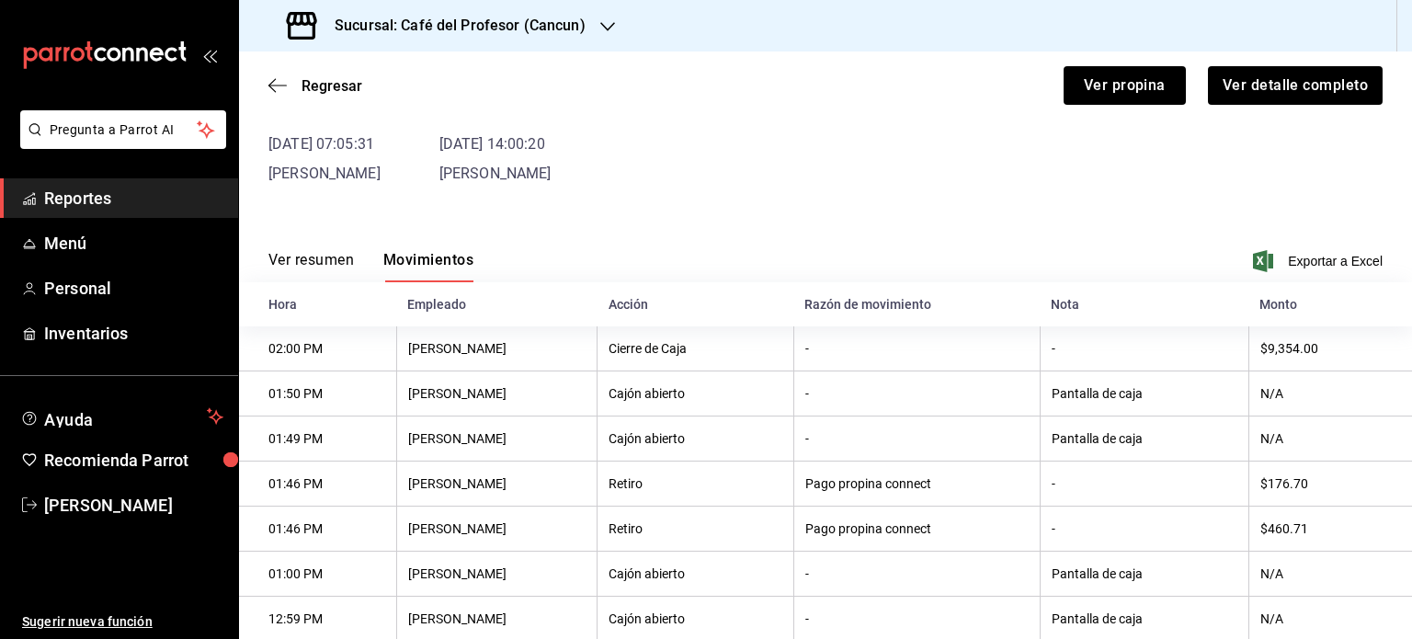
click at [81, 194] on span "Reportes" at bounding box center [133, 198] width 179 height 25
